Goal: Check status: Check status

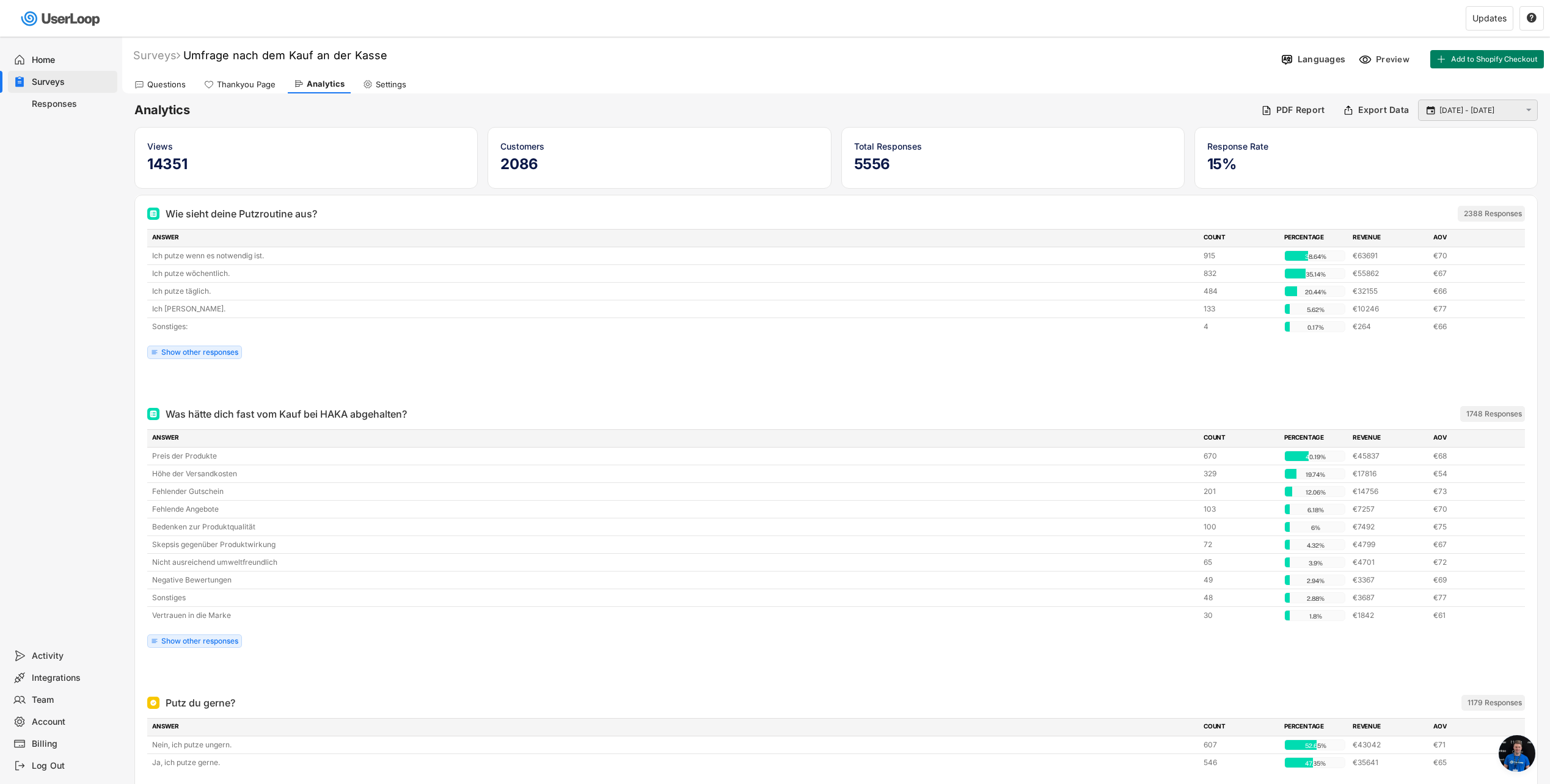
click at [924, 109] on input "[DATE] - [DATE]" at bounding box center [1480, 110] width 81 height 12
click at [924, 120] on div " [DATE] - [DATE] " at bounding box center [1478, 110] width 120 height 21
click at [924, 116] on input "[DATE] - [DATE]" at bounding box center [1480, 110] width 81 height 12
click at [924, 143] on icon at bounding box center [1382, 137] width 20 height 20
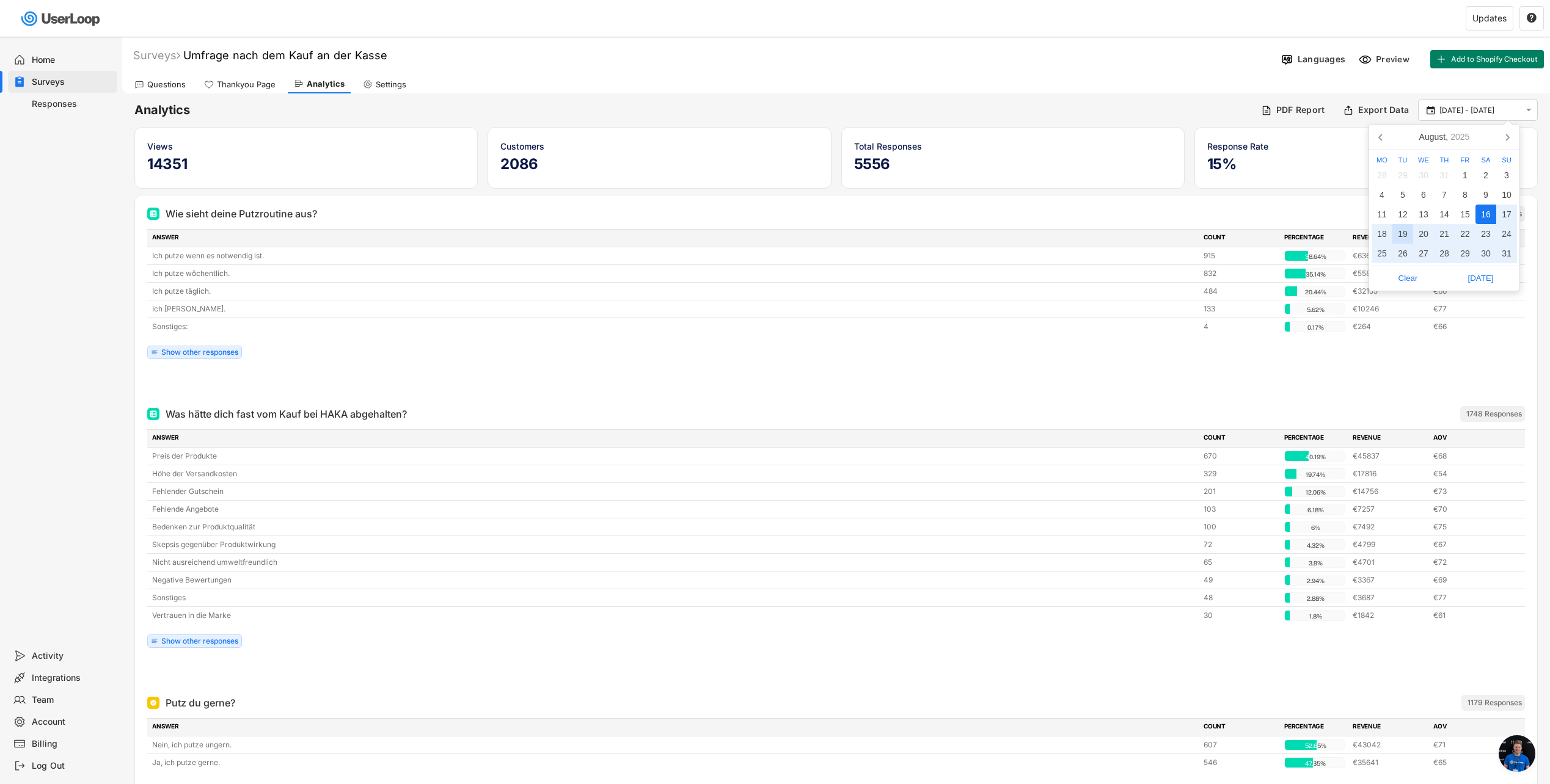
click at [924, 233] on div "19" at bounding box center [1402, 234] width 20 height 20
click at [924, 137] on icon at bounding box center [1508, 137] width 20 height 20
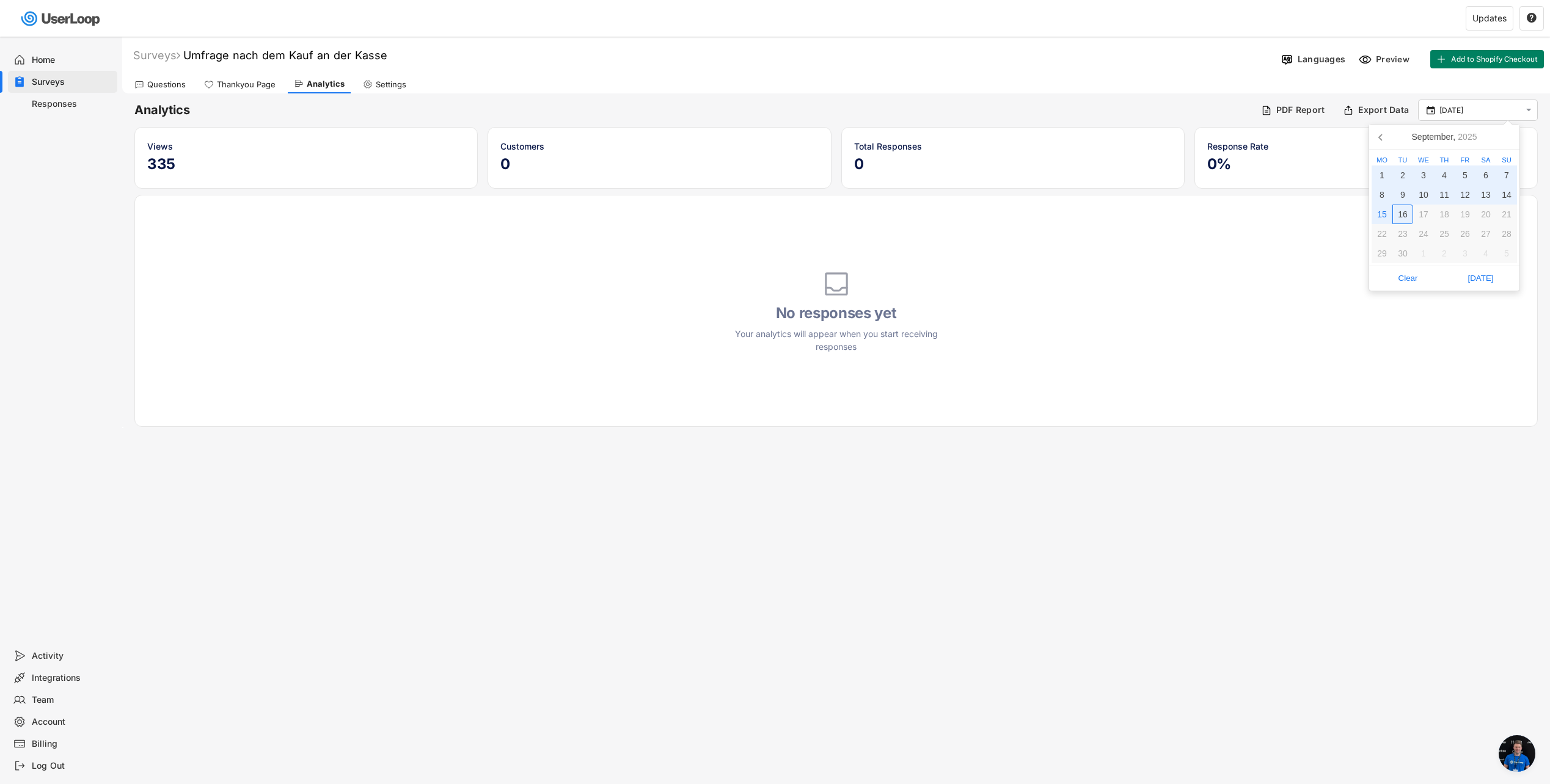
click at [924, 210] on div "16" at bounding box center [1402, 215] width 20 height 20
type input "[DATE] - [DATE]"
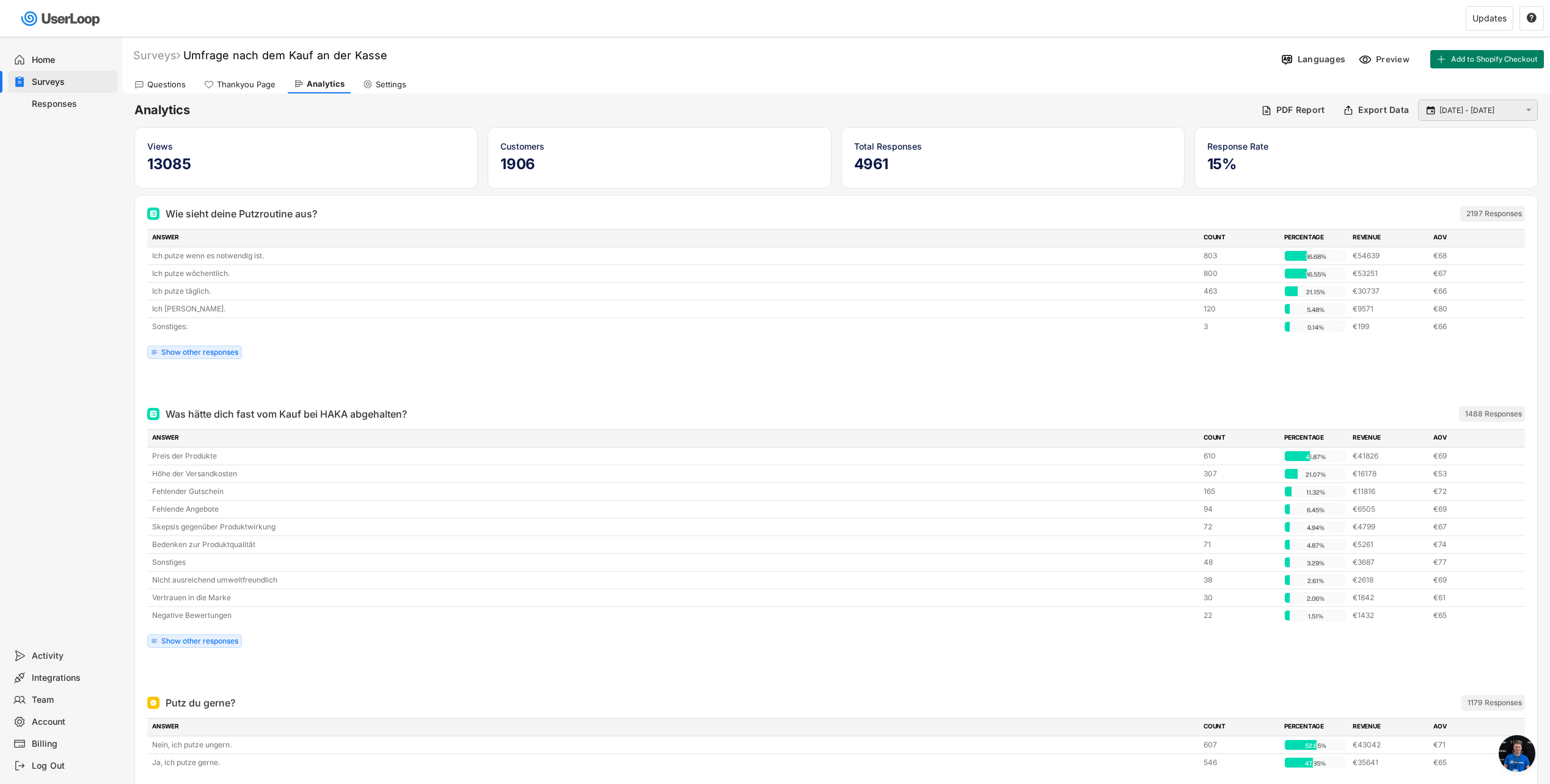
click at [924, 109] on input "[DATE] - [DATE]" at bounding box center [1480, 110] width 81 height 12
click at [924, 140] on icon at bounding box center [1382, 137] width 20 height 20
click at [59, 344] on div "Home Surveys Responses" at bounding box center [61, 341] width 122 height 609
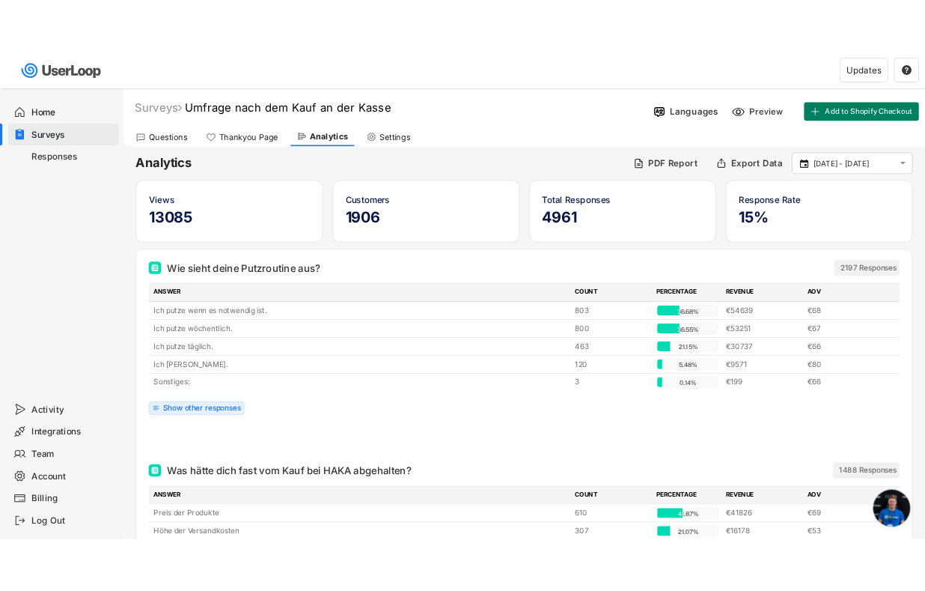
scroll to position [354, 0]
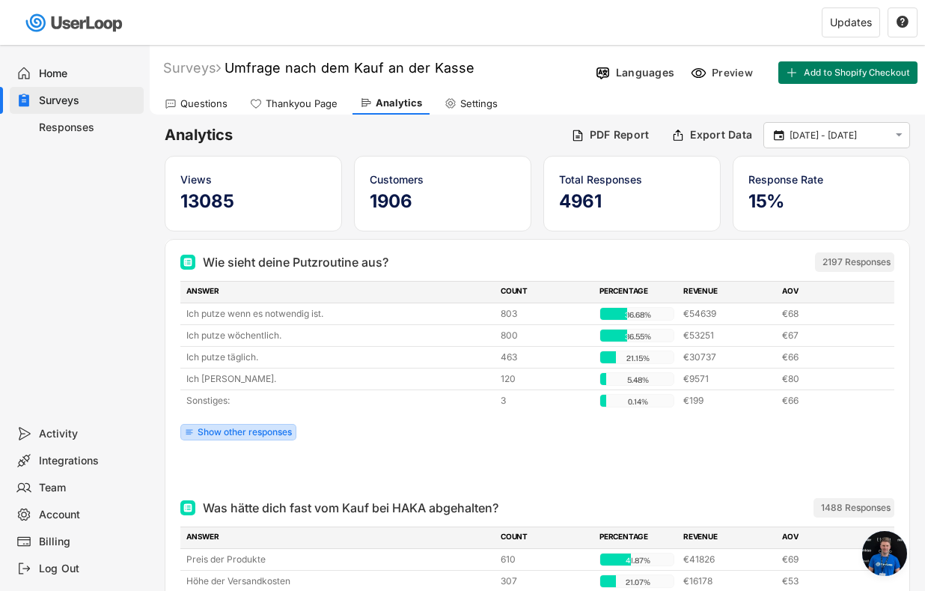
click at [268, 425] on div "Show other responses" at bounding box center [238, 432] width 116 height 16
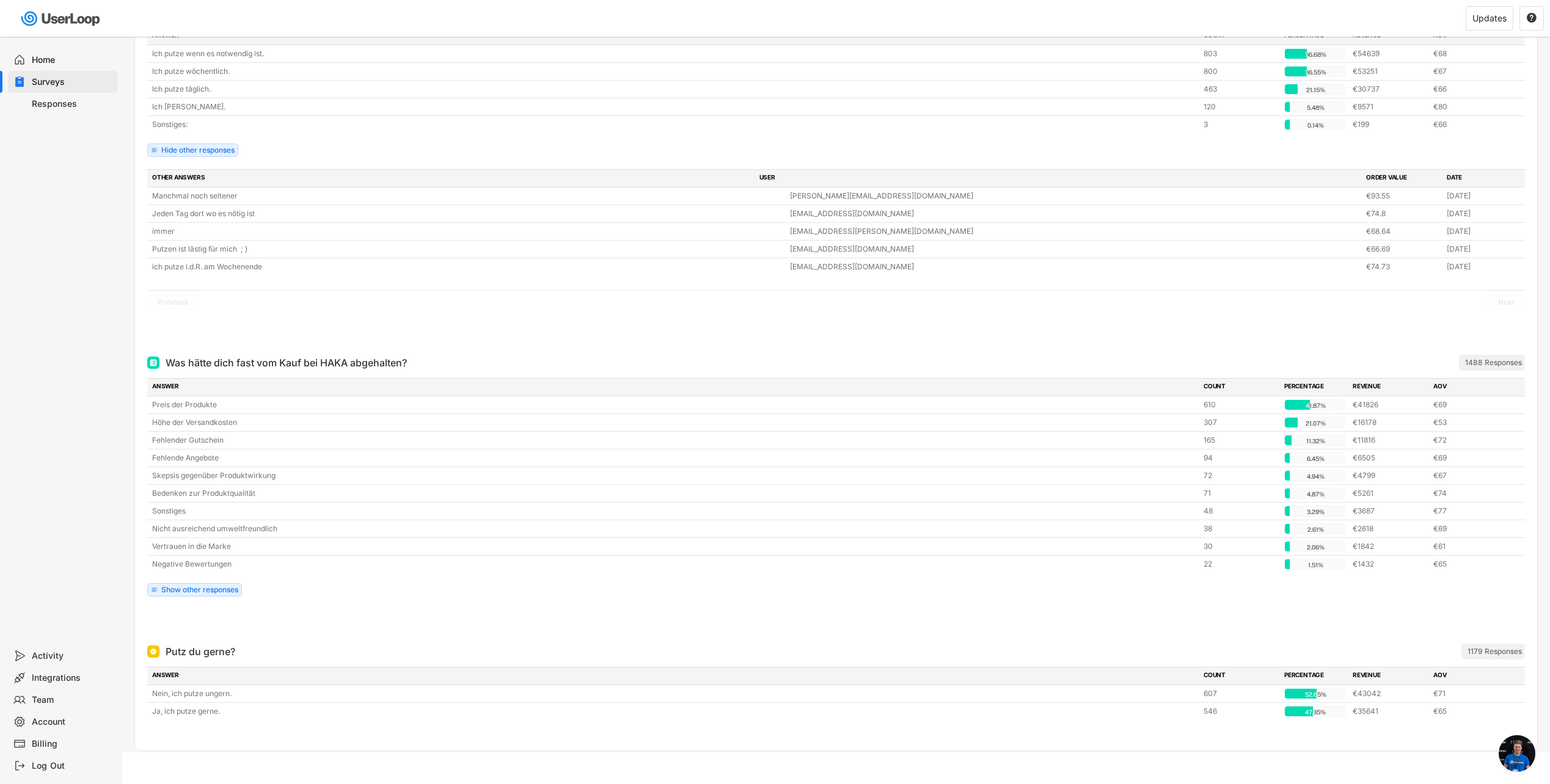
scroll to position [207, 0]
click at [211, 490] on div "Show other responses" at bounding box center [200, 585] width 77 height 7
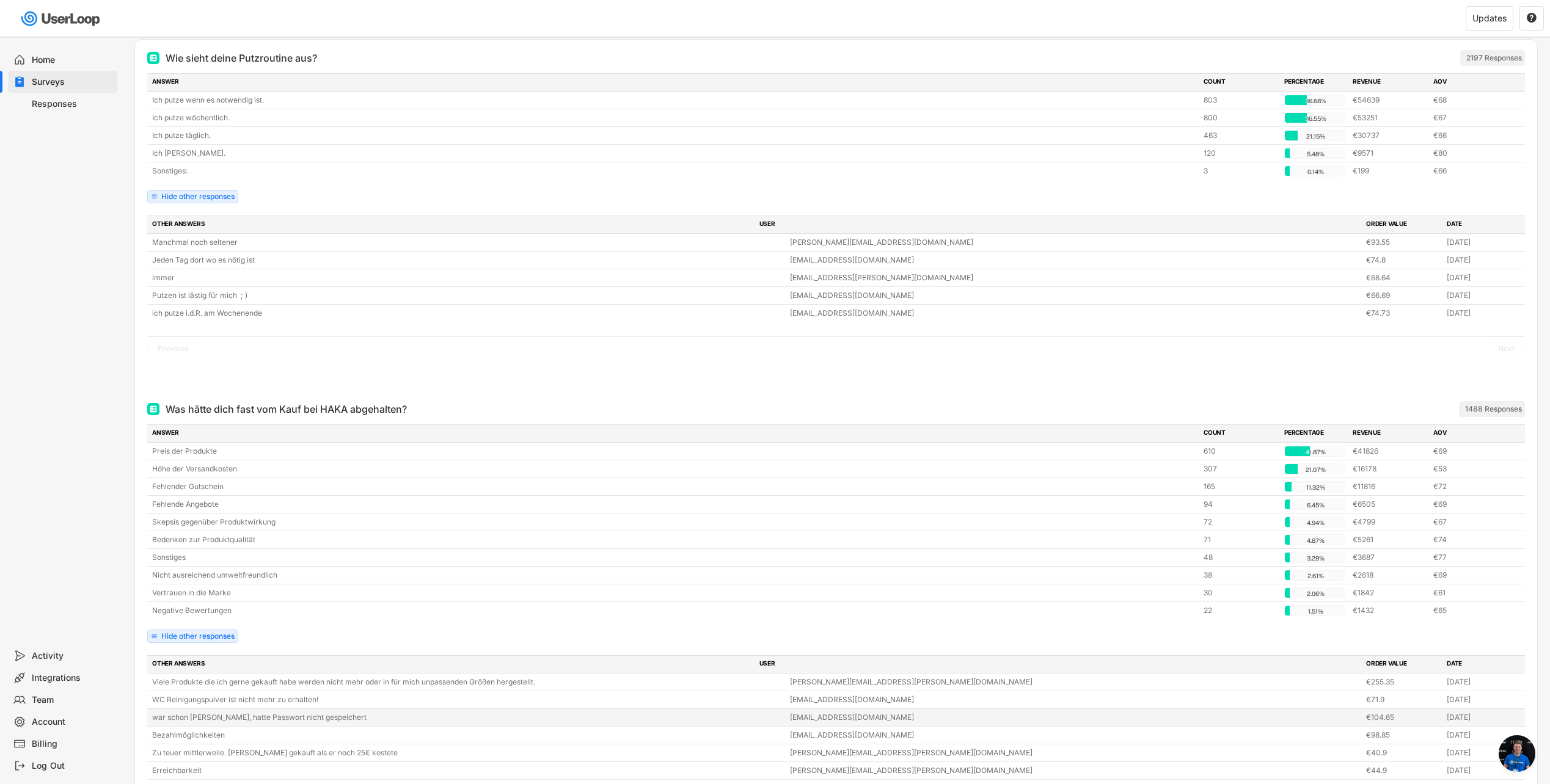
scroll to position [141, 0]
